Goal: Information Seeking & Learning: Learn about a topic

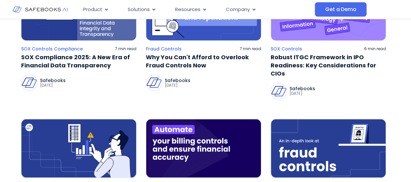
scroll to position [120, 0]
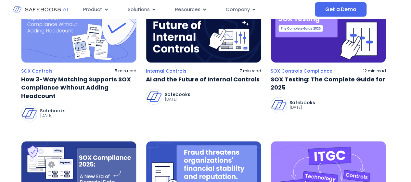
click at [298, 38] on img at bounding box center [328, 33] width 115 height 59
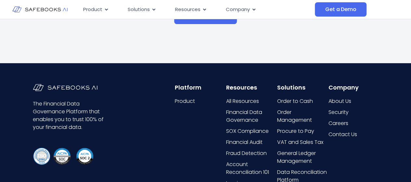
scroll to position [5171, 0]
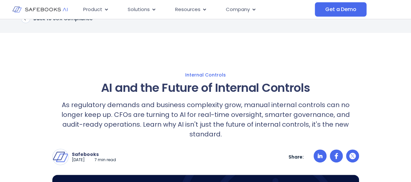
drag, startPoint x: 0, startPoint y: 0, endPoint x: 413, endPoint y: 178, distance: 449.6
click at [411, 167] on html "Skip to content Product Close Product Open Product Product Platform Overview Se…" at bounding box center [205, 76] width 411 height 182
